Goal: Task Accomplishment & Management: Complete application form

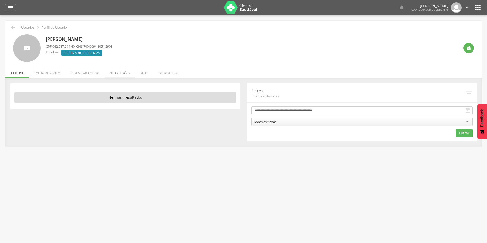
click at [126, 76] on li "Quarteirões" at bounding box center [119, 72] width 31 height 12
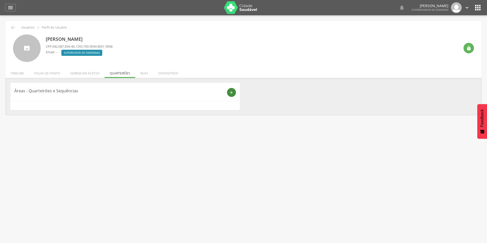
click at [231, 92] on icon "add" at bounding box center [231, 92] width 5 height 5
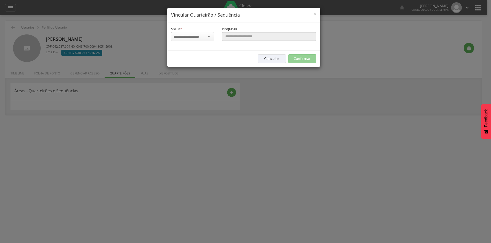
click at [203, 37] on input "select-one" at bounding box center [189, 37] width 32 height 5
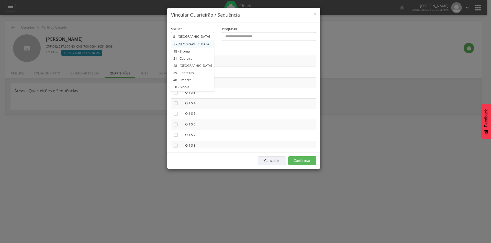
click at [210, 37] on div "8 - [GEOGRAPHIC_DATA]" at bounding box center [192, 36] width 43 height 9
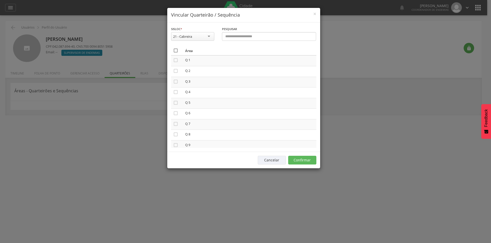
click at [176, 50] on icon "" at bounding box center [175, 50] width 5 height 5
click at [205, 36] on div "21 - Cabreira" at bounding box center [192, 36] width 43 height 9
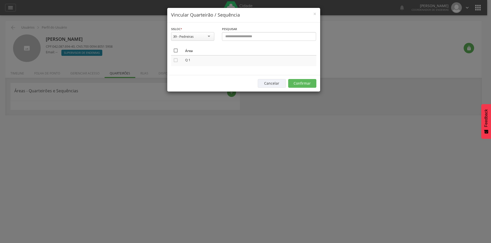
click at [176, 50] on icon "" at bounding box center [175, 50] width 5 height 5
click at [197, 38] on div "39 - Pedreiras" at bounding box center [192, 36] width 43 height 9
click at [176, 51] on icon "" at bounding box center [175, 50] width 5 height 5
click at [204, 37] on div "73 - Ladeira do Feitosa" at bounding box center [190, 36] width 34 height 5
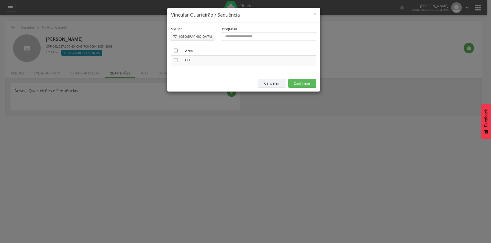
click at [176, 50] on icon "" at bounding box center [175, 50] width 5 height 5
click at [194, 37] on div "77 - [GEOGRAPHIC_DATA]" at bounding box center [192, 36] width 39 height 5
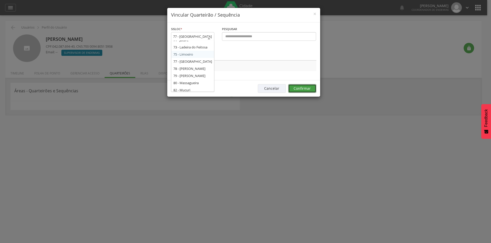
click at [292, 84] on button "Confirmar" at bounding box center [302, 88] width 28 height 9
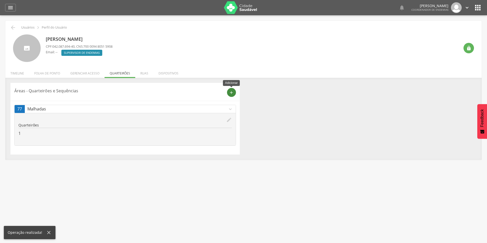
click at [231, 95] on icon "add" at bounding box center [231, 92] width 5 height 5
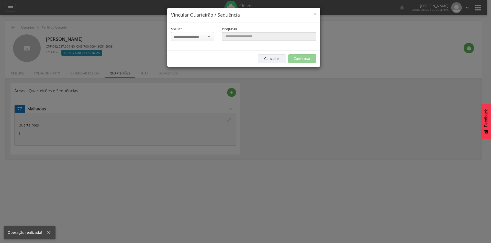
scroll to position [0, 0]
click at [207, 38] on div at bounding box center [192, 36] width 43 height 9
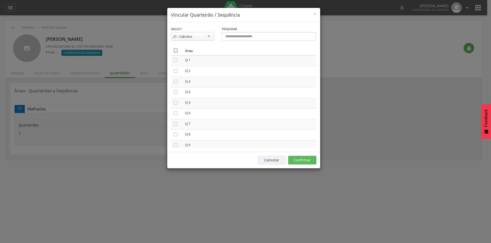
click at [177, 50] on icon "" at bounding box center [175, 50] width 5 height 5
click at [296, 162] on button "Confirmar" at bounding box center [302, 160] width 28 height 9
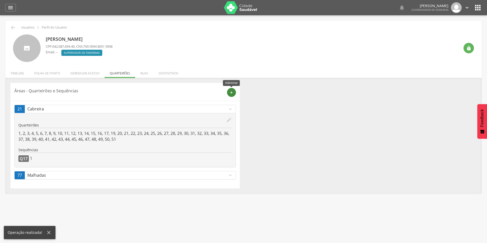
click at [229, 91] on icon "add" at bounding box center [231, 92] width 5 height 5
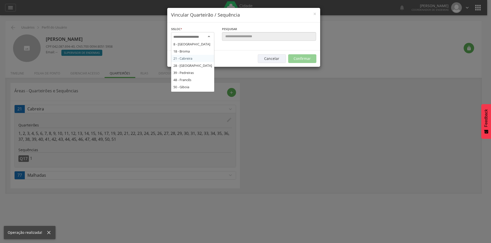
click at [205, 37] on div at bounding box center [192, 36] width 43 height 9
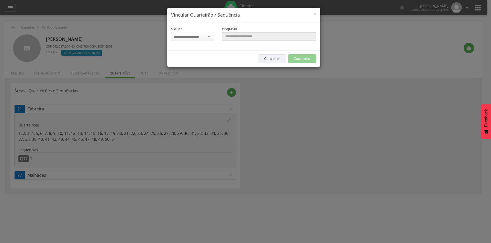
click at [285, 96] on div "× Vincular Quarteirão / Sequência Sisloc * 8 - [GEOGRAPHIC_DATA] 18 - [GEOGRAPH…" at bounding box center [245, 121] width 491 height 243
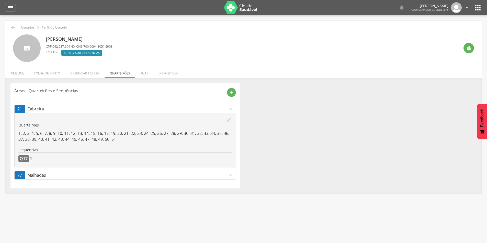
click at [477, 6] on icon "" at bounding box center [477, 8] width 8 height 8
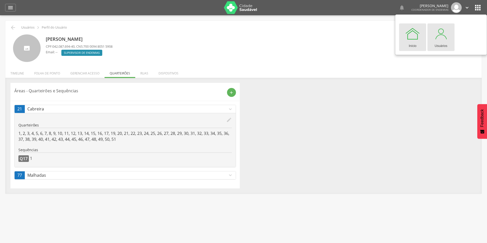
click at [440, 40] on div at bounding box center [440, 33] width 15 height 15
